Goal: Task Accomplishment & Management: Manage account settings

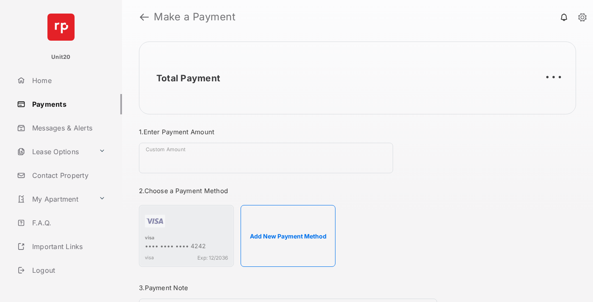
click at [66, 104] on link "Payments" at bounding box center [68, 104] width 108 height 20
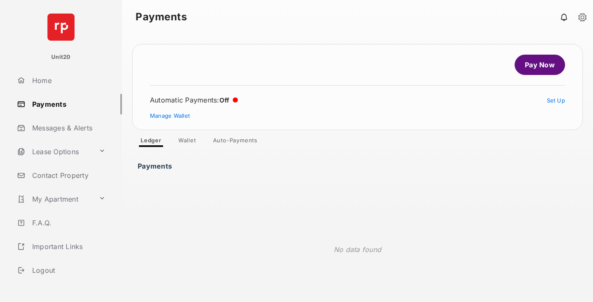
click at [236, 142] on link "Auto-Payments" at bounding box center [235, 142] width 58 height 10
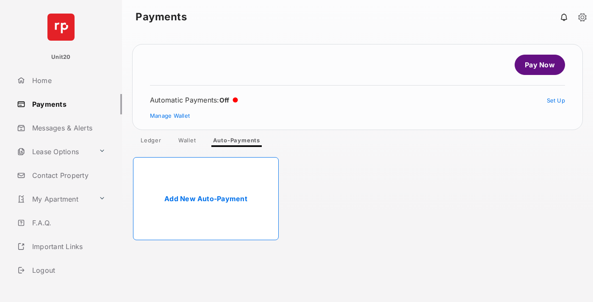
click at [206, 199] on link "Add New Auto-Payment" at bounding box center [206, 198] width 146 height 83
